Goal: Task Accomplishment & Management: Manage account settings

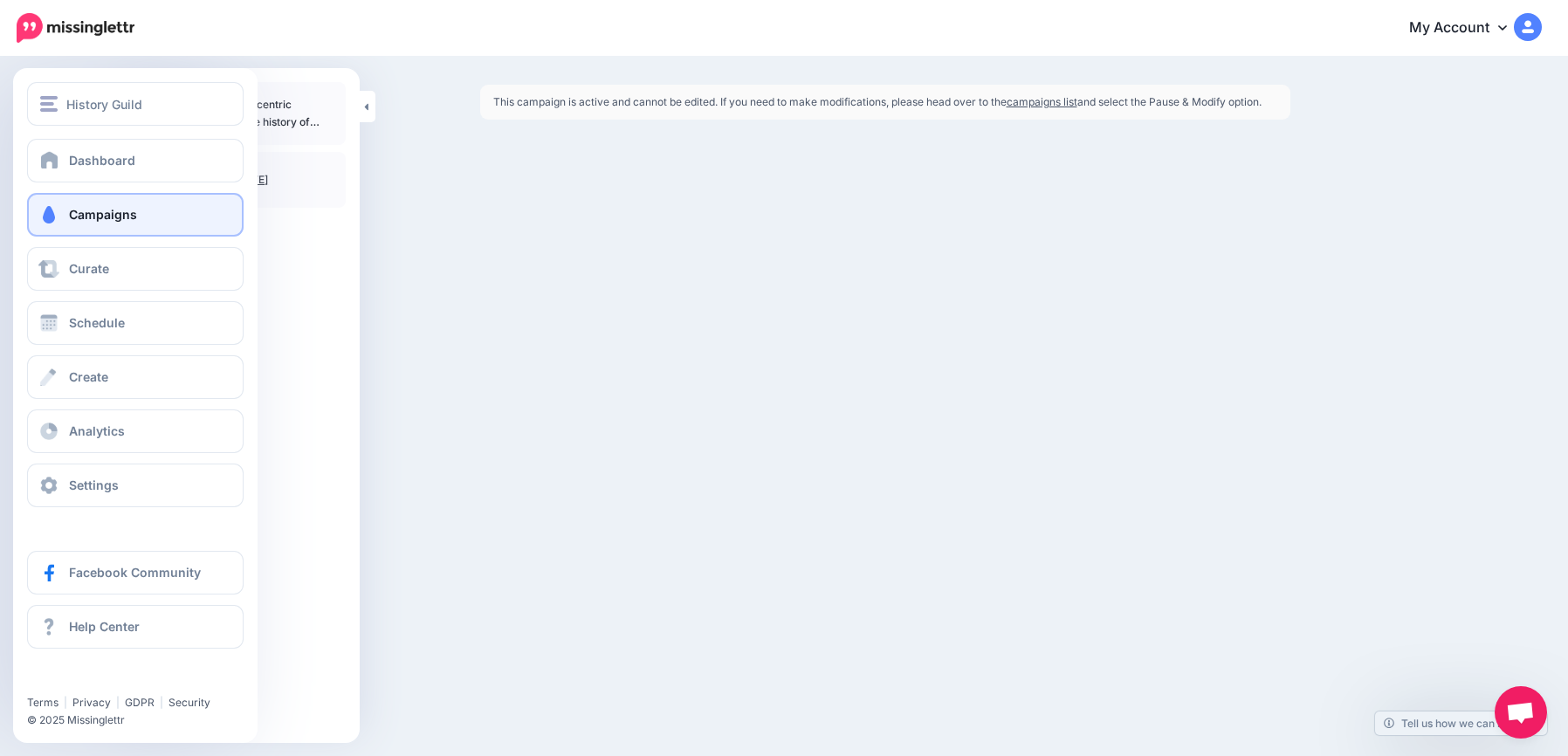
click at [57, 208] on span at bounding box center [48, 214] width 23 height 17
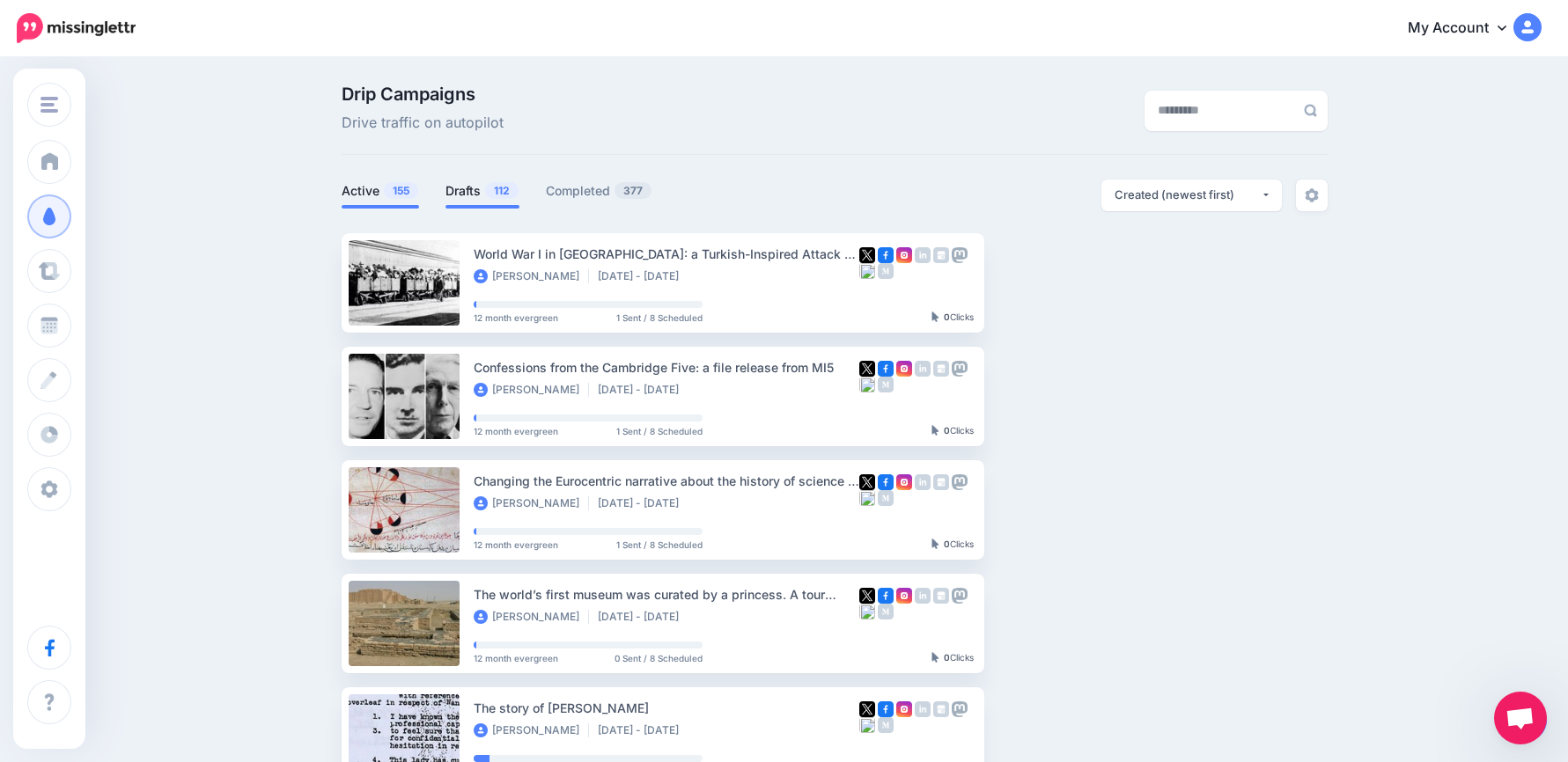
click at [486, 187] on link "Drafts 112" at bounding box center [482, 190] width 74 height 21
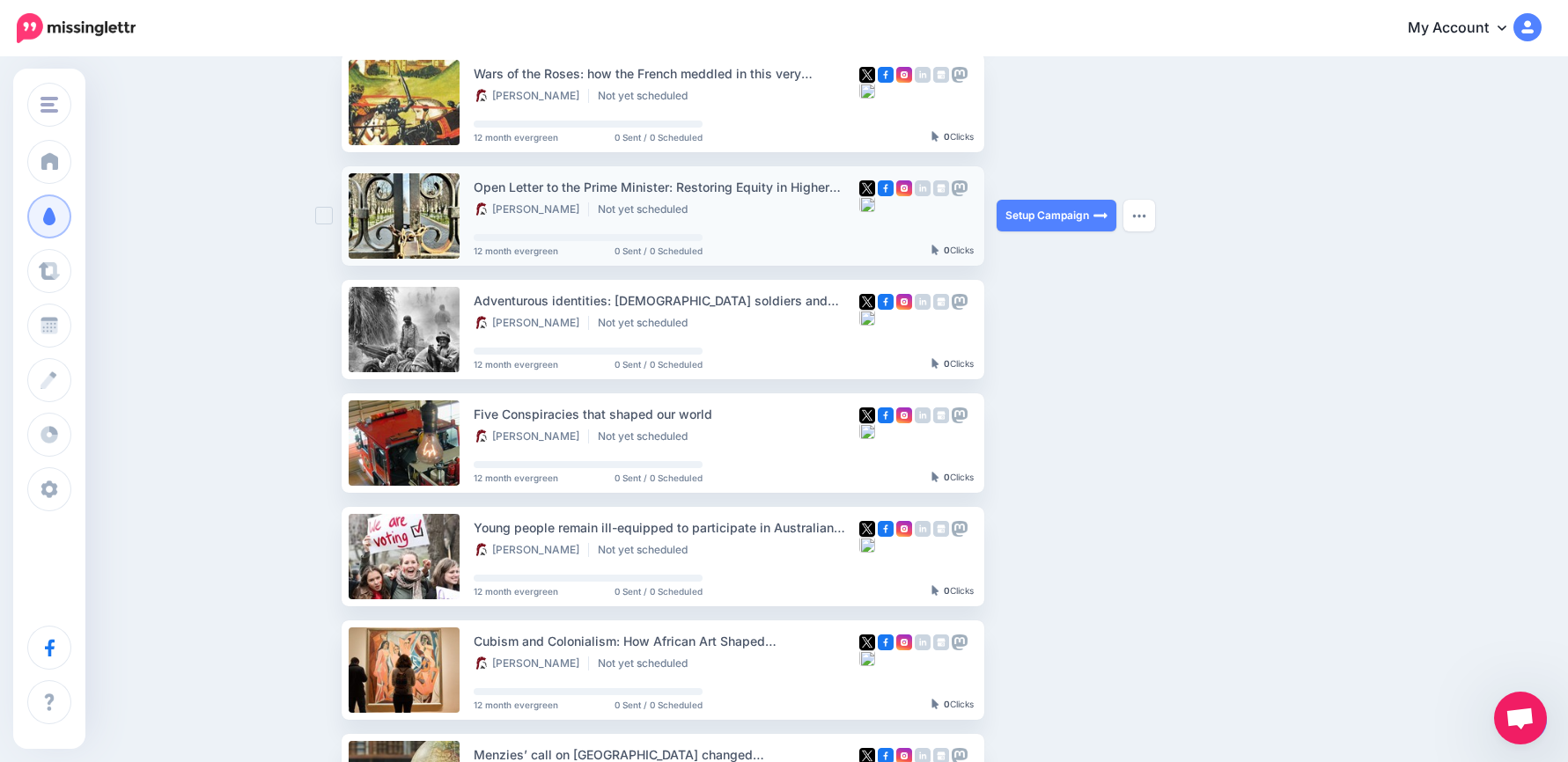
scroll to position [176, 0]
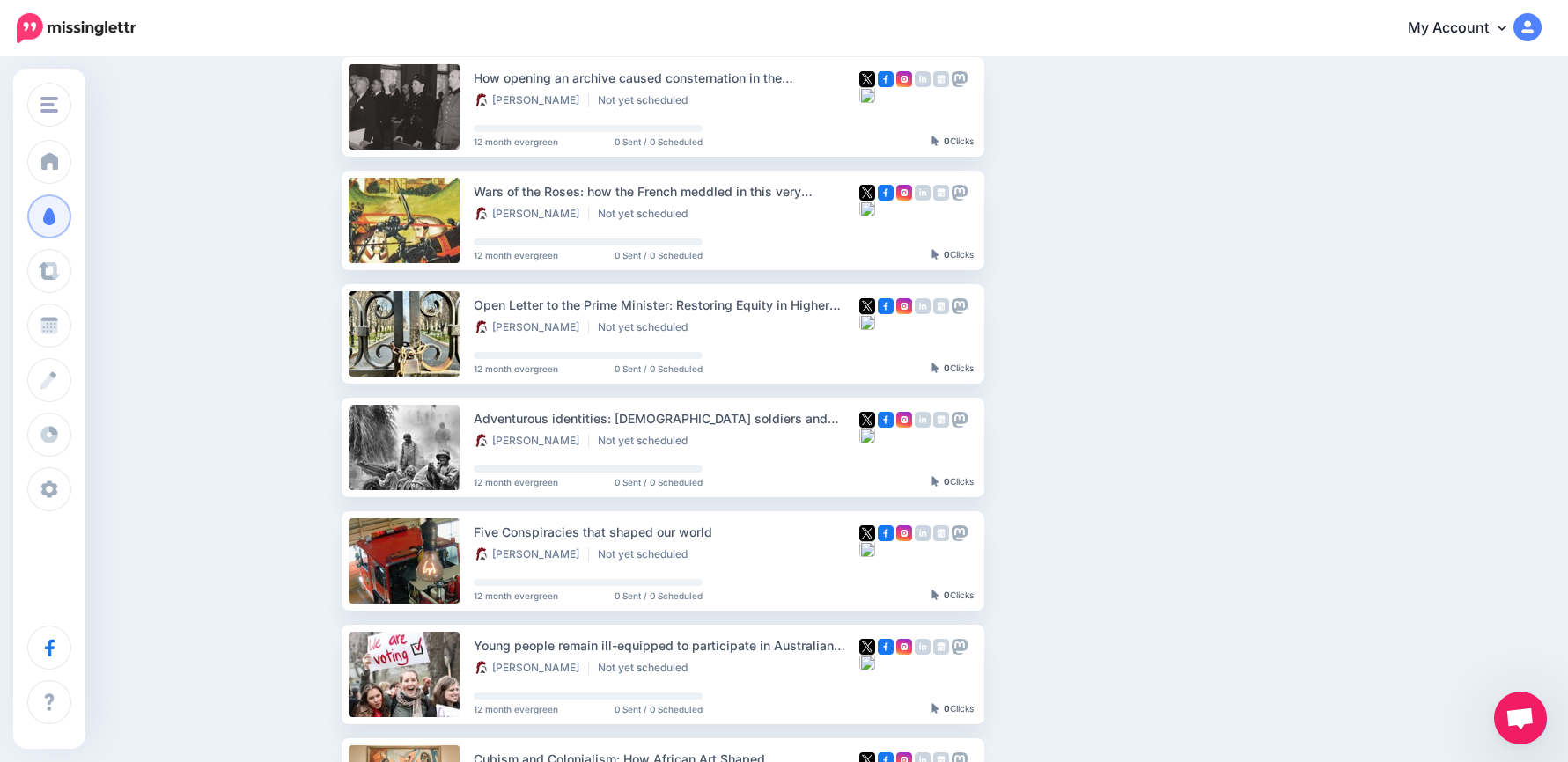
drag, startPoint x: 795, startPoint y: 307, endPoint x: 1248, endPoint y: 218, distance: 461.7
click at [1246, 220] on ul "How opening an archive caused consternation in the [GEOGRAPHIC_DATA] [PERSON_NA…" at bounding box center [835, 657] width 986 height 1201
click at [1337, 452] on div "Drip Campaigns Drive traffic on autopilot Active 155 112 377" at bounding box center [834, 626] width 1013 height 1432
